Goal: Check status: Check status

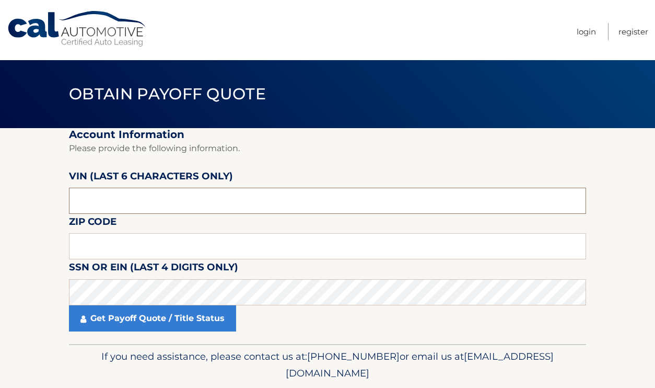
click at [107, 203] on input "text" at bounding box center [327, 201] width 517 height 26
click at [99, 200] on input "text" at bounding box center [327, 201] width 517 height 26
type input "400727"
click at [132, 240] on input "text" at bounding box center [327, 246] width 517 height 26
type input "08820"
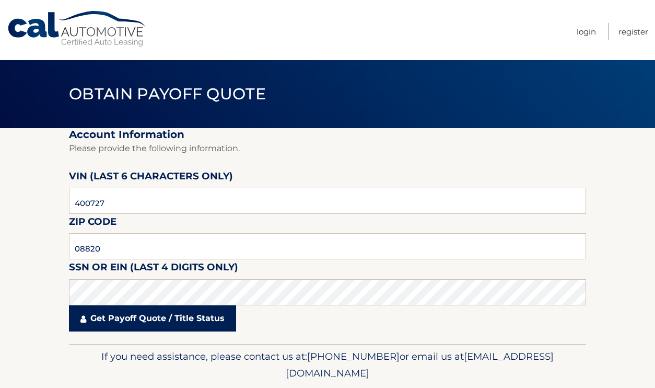
click at [144, 313] on link "Get Payoff Quote / Title Status" at bounding box center [152, 318] width 167 height 26
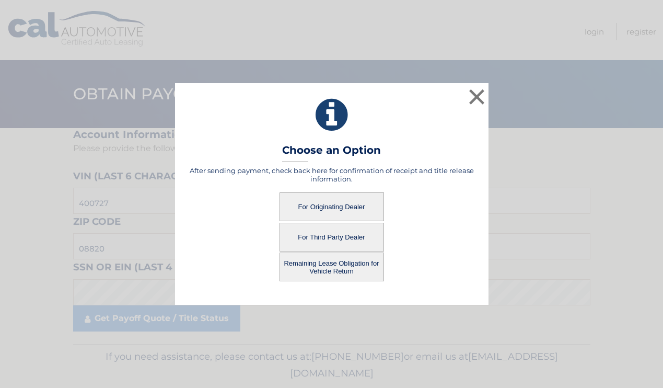
click at [330, 203] on button "For Originating Dealer" at bounding box center [332, 206] width 105 height 29
click at [320, 211] on button "For Originating Dealer" at bounding box center [332, 206] width 105 height 29
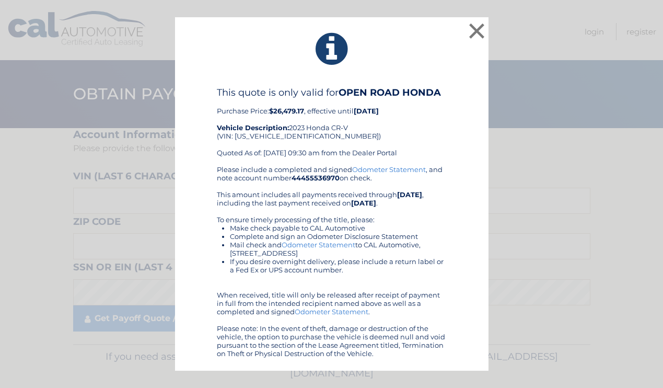
click at [381, 170] on link "Odometer Statement" at bounding box center [389, 169] width 74 height 8
